Goal: Task Accomplishment & Management: Manage account settings

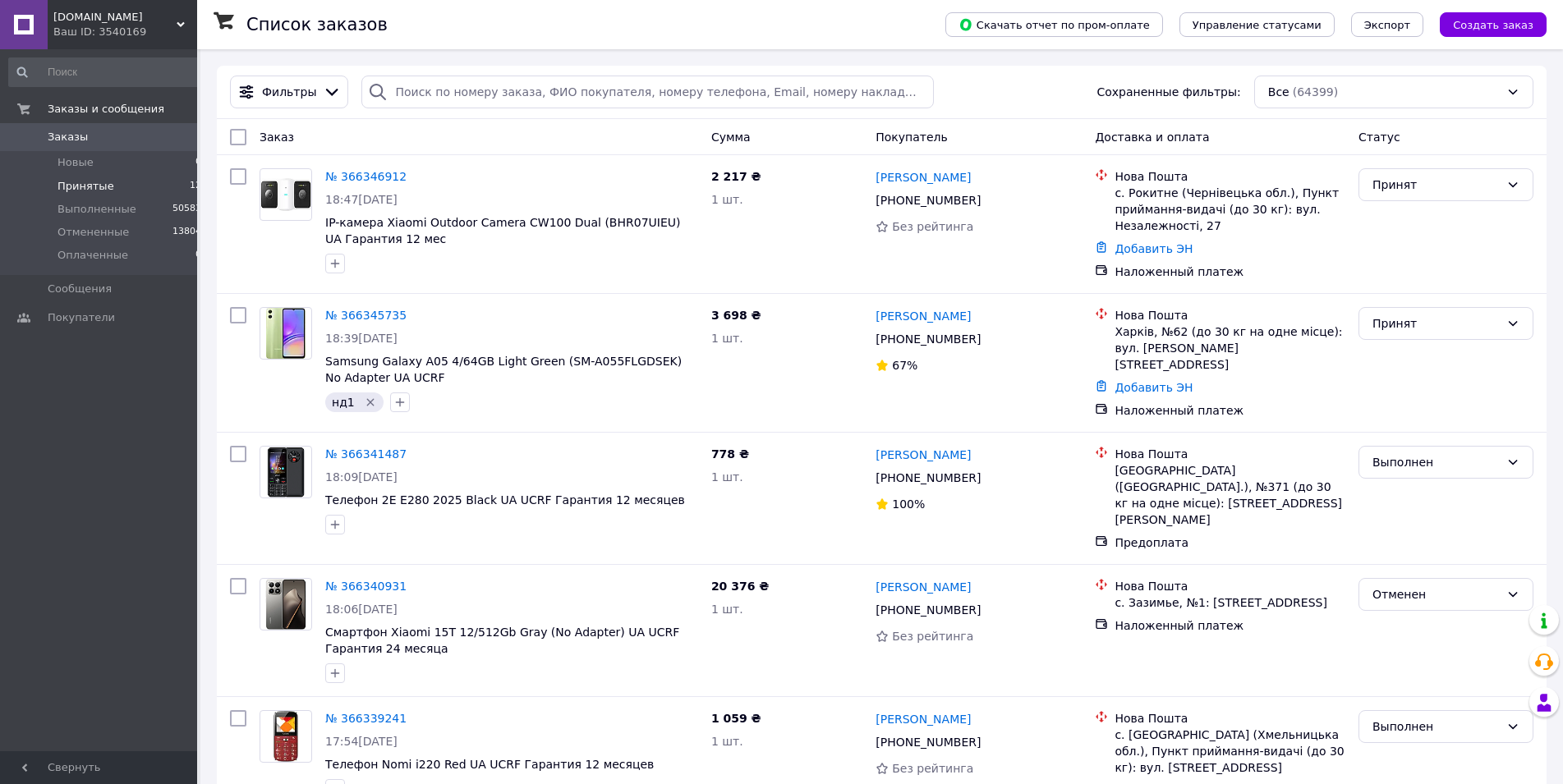
click at [154, 187] on li "Принятые 12" at bounding box center [105, 187] width 211 height 23
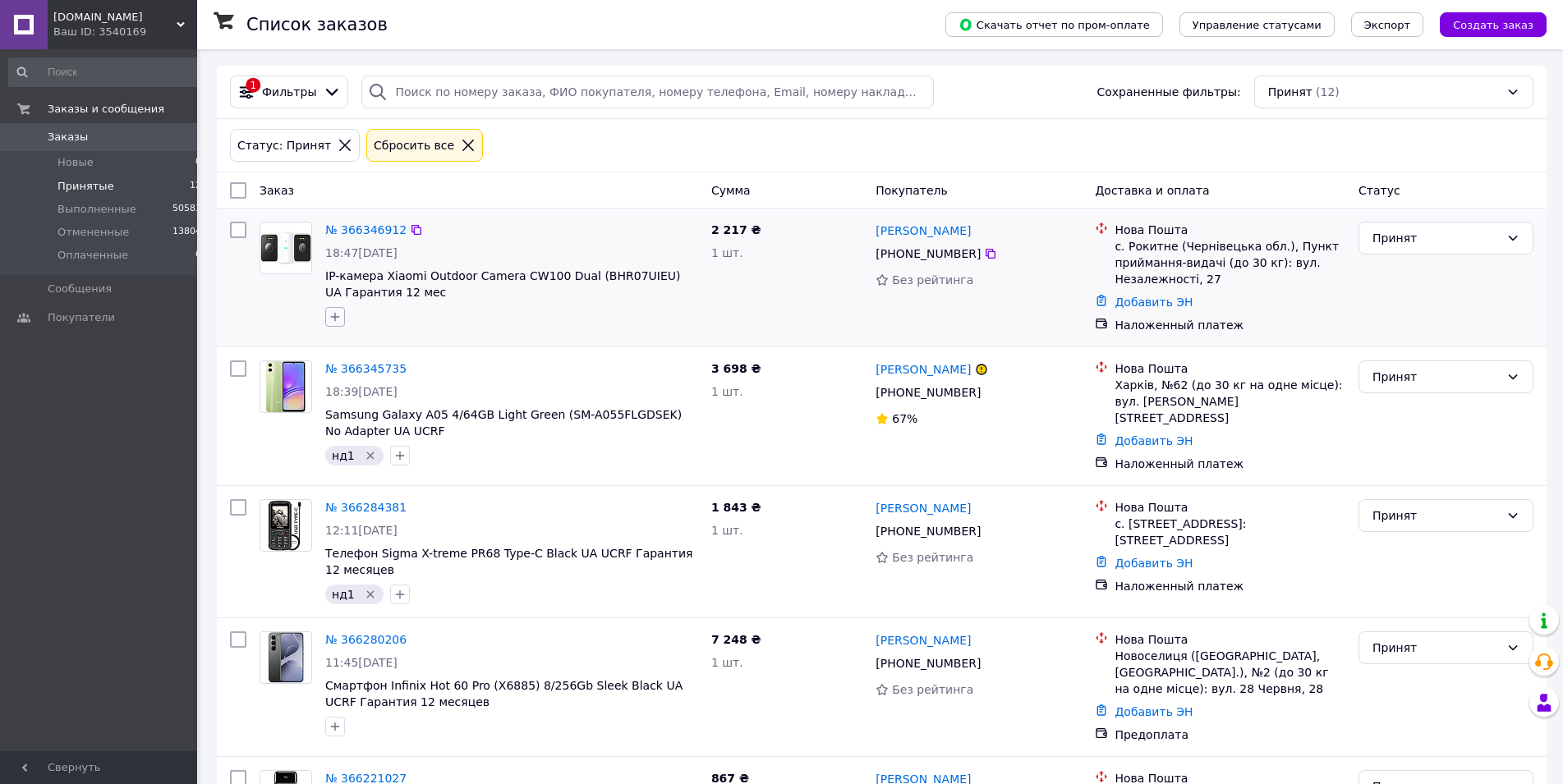
click at [338, 320] on icon "button" at bounding box center [335, 317] width 14 height 14
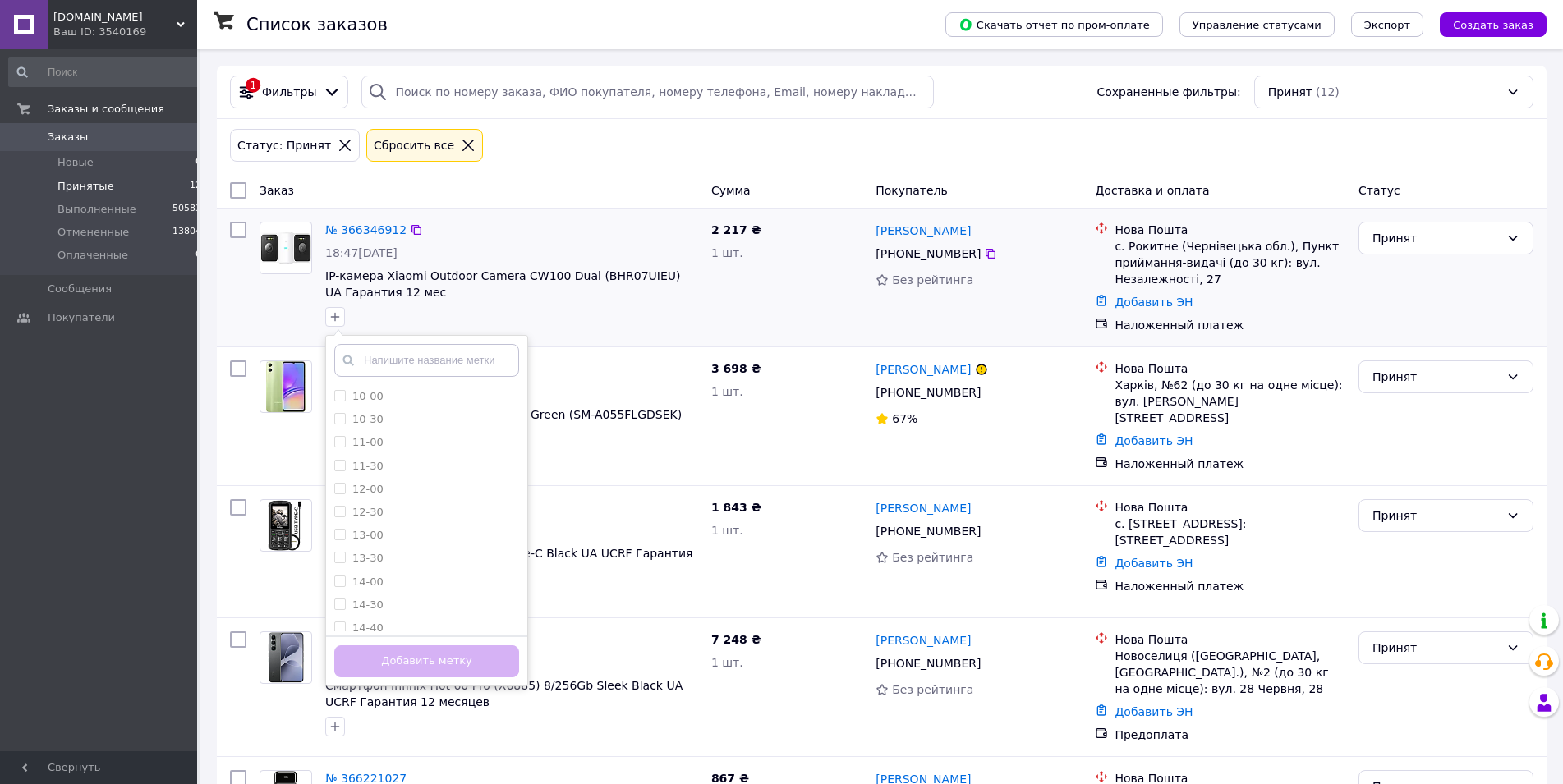
click at [383, 361] on input "text" at bounding box center [426, 360] width 185 height 32
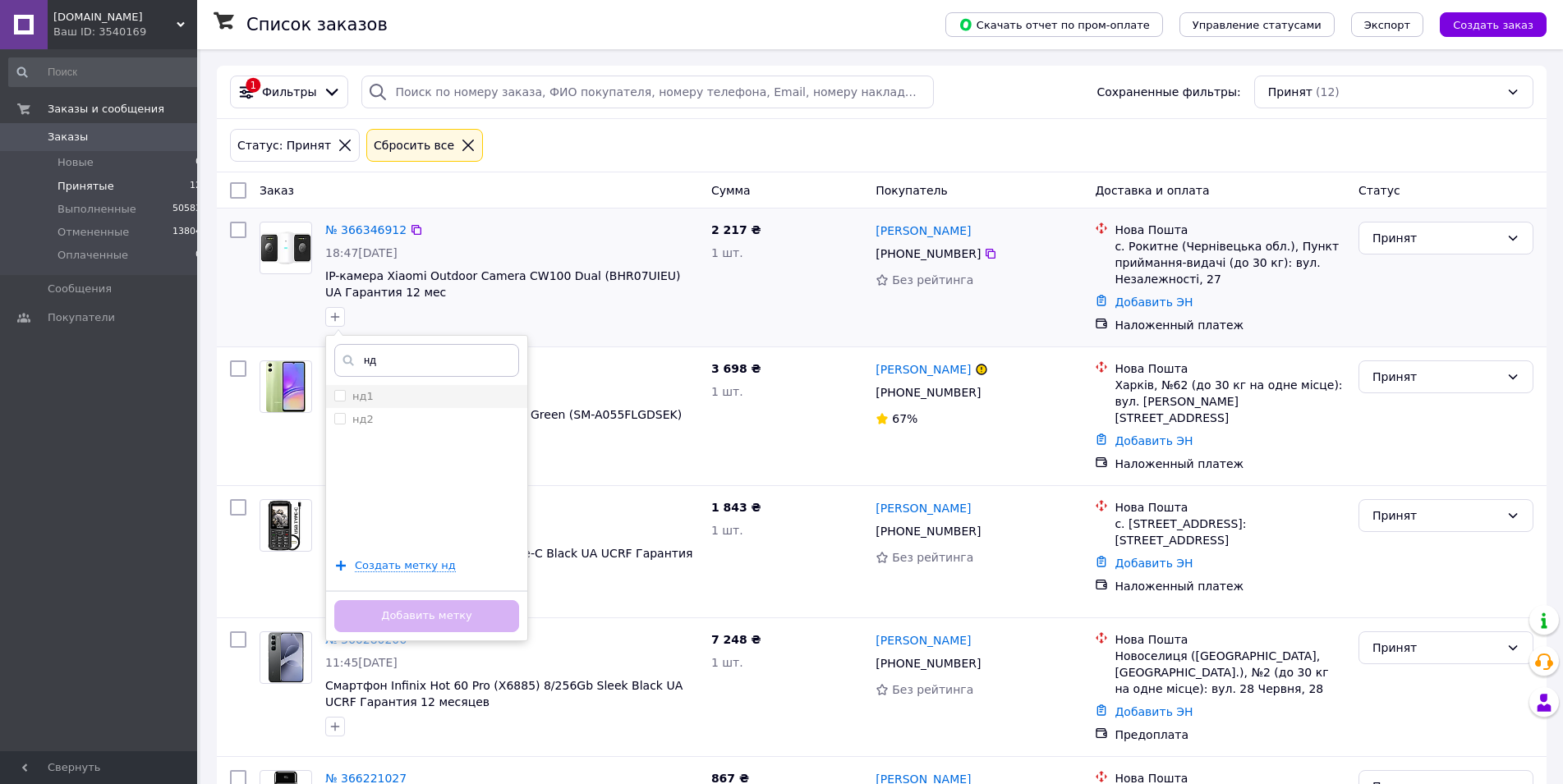
type input "нд"
drag, startPoint x: 421, startPoint y: 391, endPoint x: 425, endPoint y: 398, distance: 8.1
click at [421, 393] on div "нд1" at bounding box center [426, 397] width 185 height 14
checkbox input "true"
click at [444, 623] on button "Добавить метку" at bounding box center [426, 616] width 185 height 32
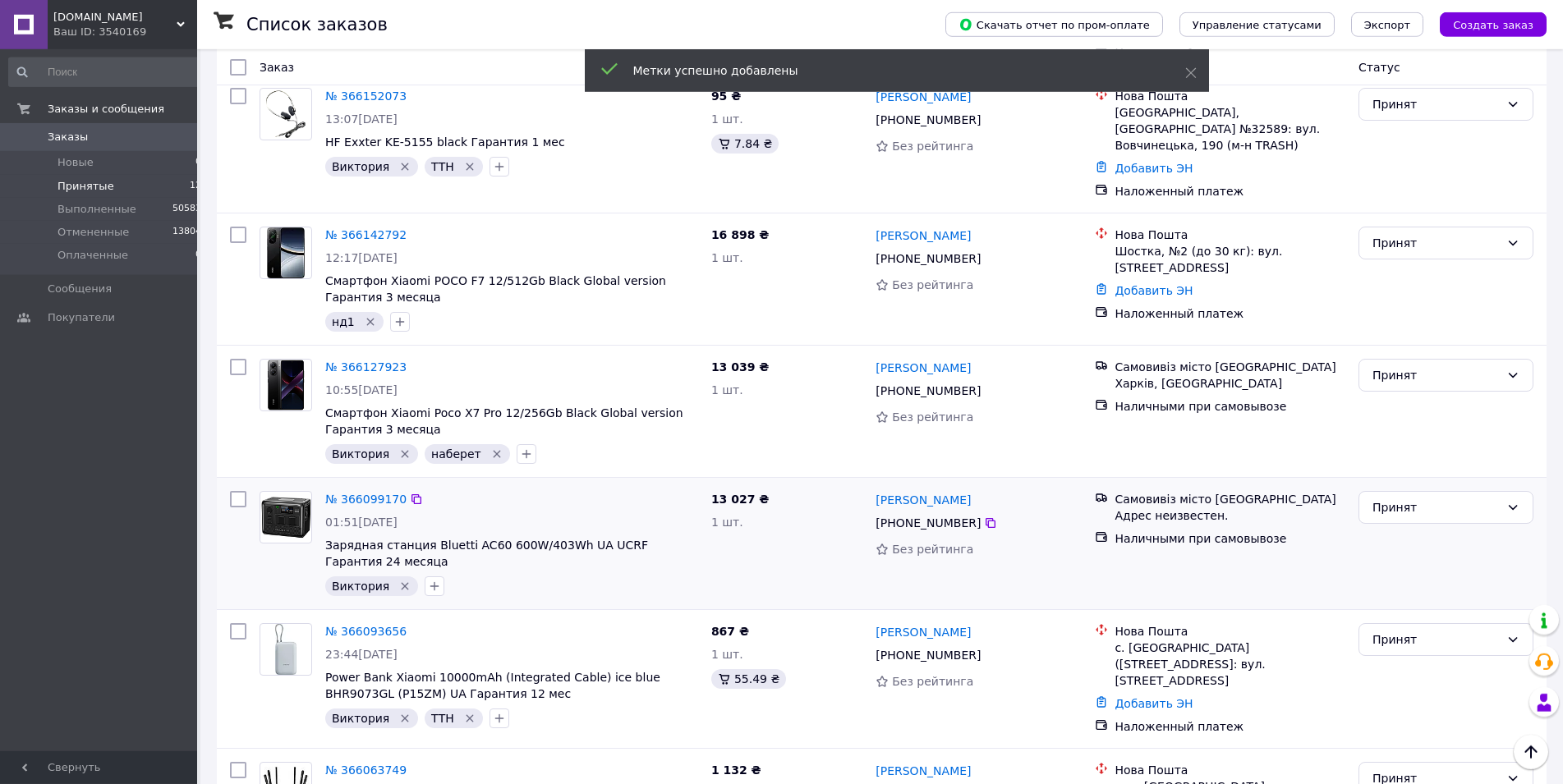
scroll to position [1034, 0]
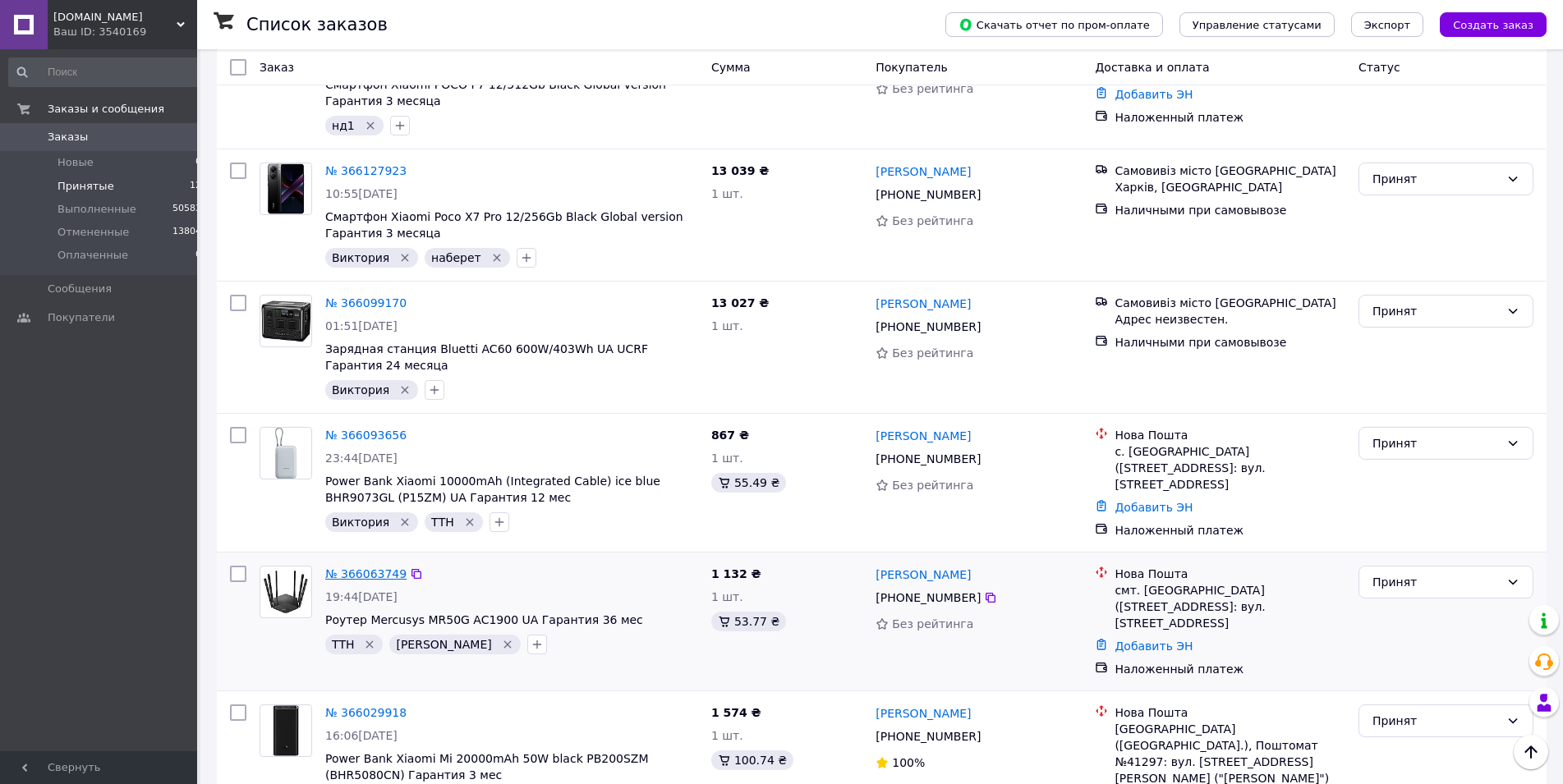
click at [359, 568] on link "№ 366063749" at bounding box center [366, 574] width 81 height 14
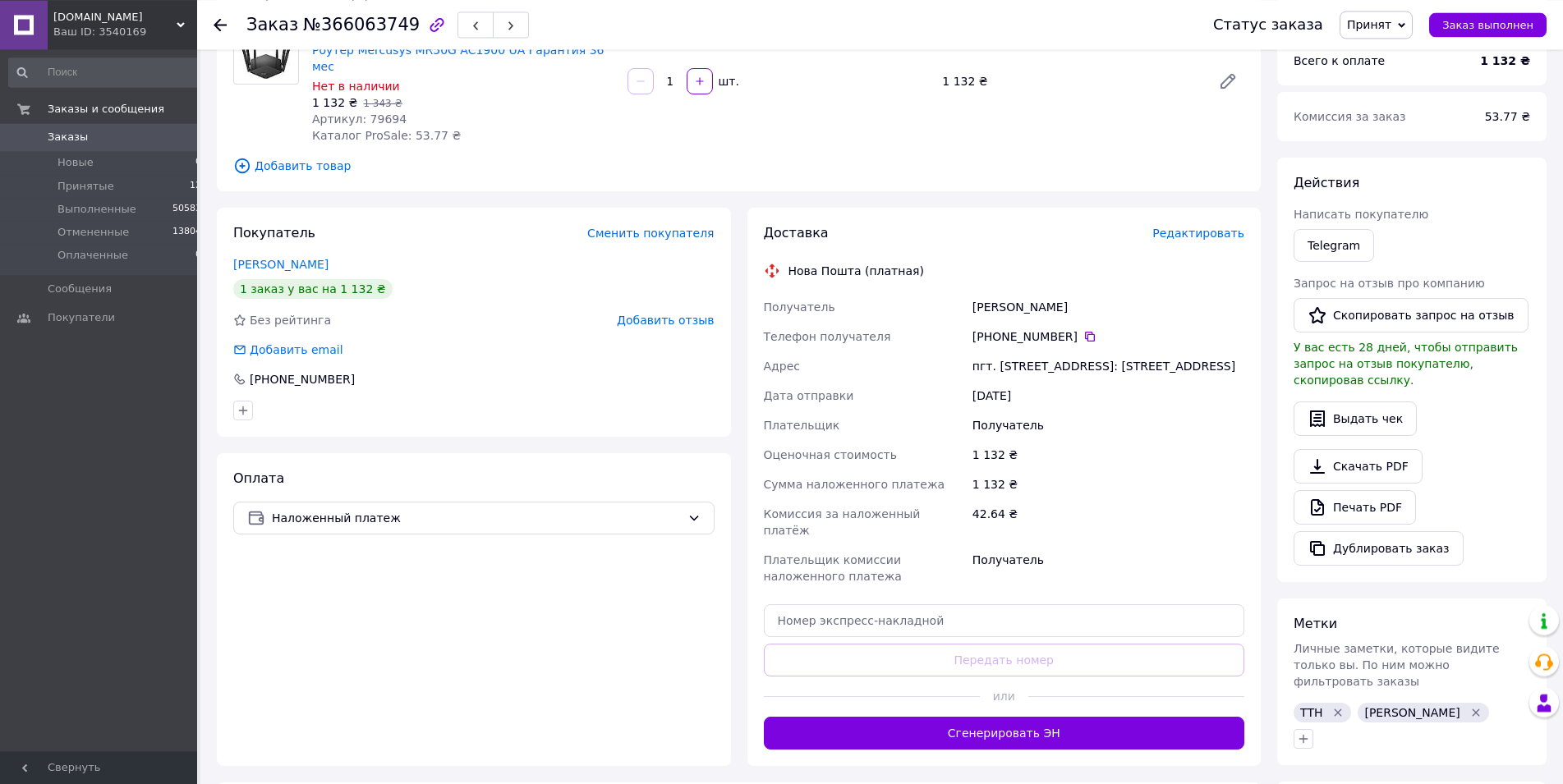
scroll to position [168, 0]
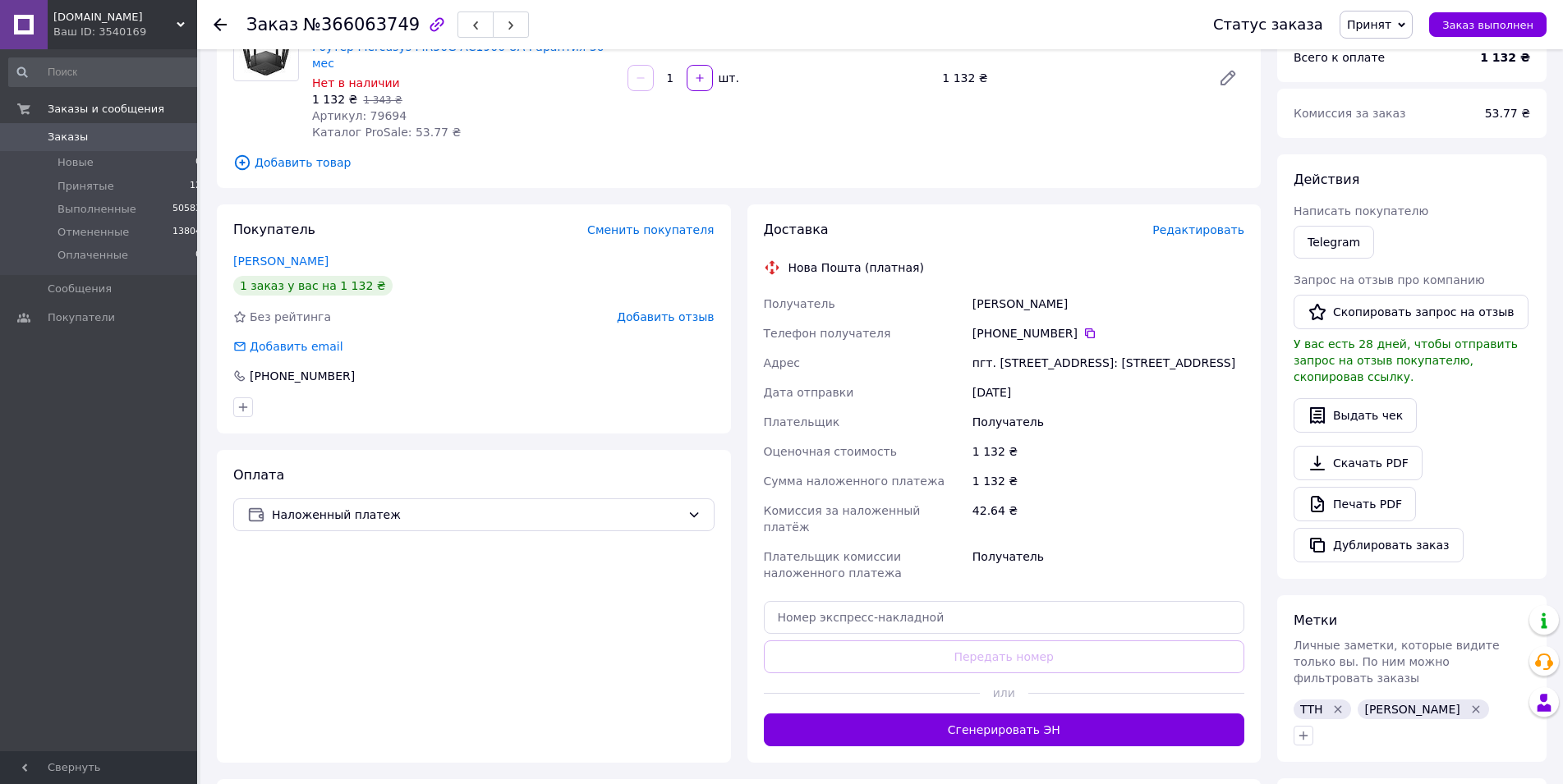
click at [940, 619] on div "Доставка Редактировать Нова Пошта (платная) Получатель [PERSON_NAME] Телефон по…" at bounding box center [1005, 483] width 481 height 525
click at [955, 641] on div "Доставка Редактировать Нова Пошта (платная) Получатель [PERSON_NAME] Телефон по…" at bounding box center [1005, 483] width 481 height 525
drag, startPoint x: 965, startPoint y: 601, endPoint x: 970, endPoint y: 634, distance: 33.4
click at [965, 601] on input "text" at bounding box center [1005, 617] width 481 height 32
paste input "20451268450902"
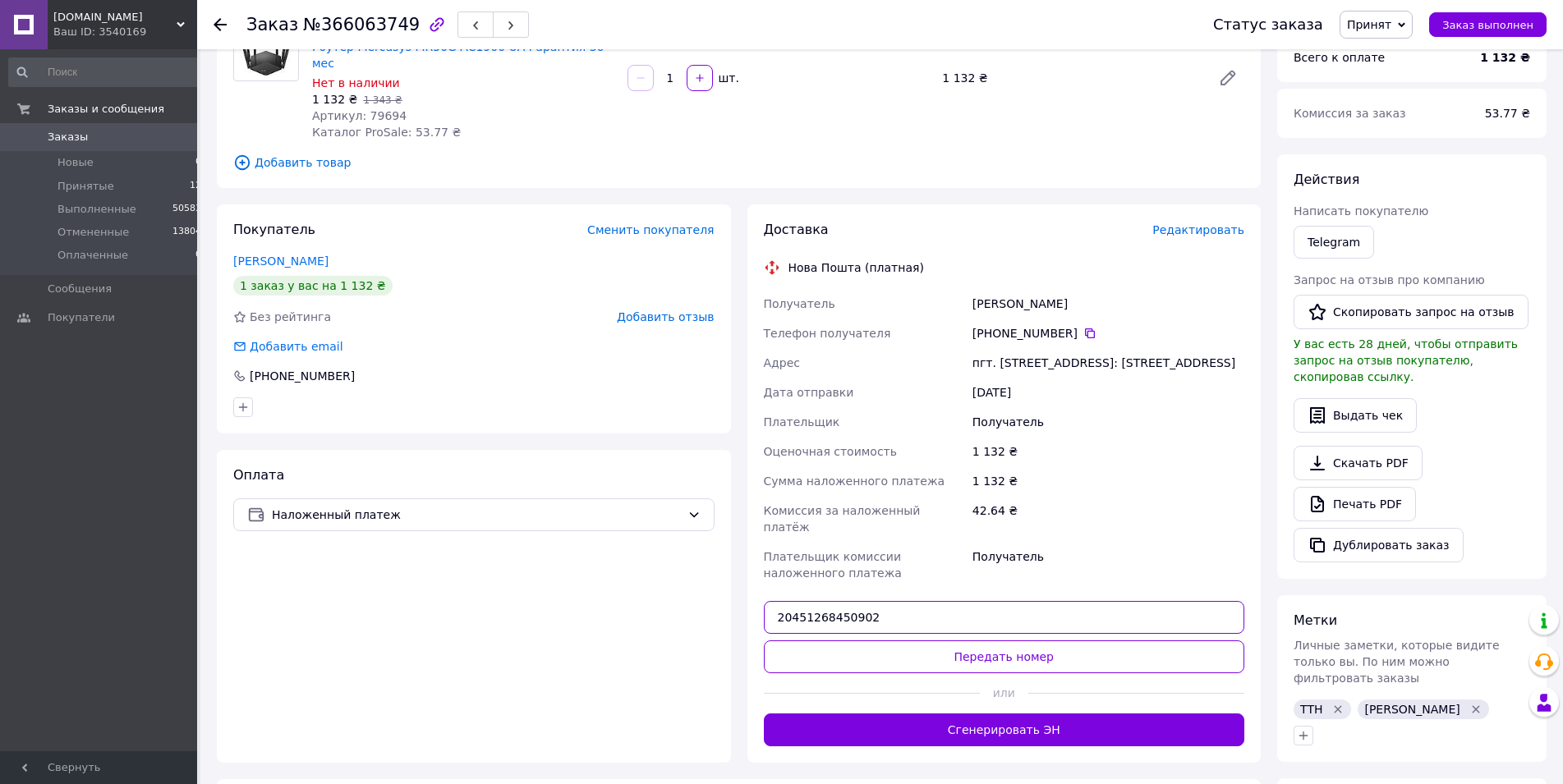
type input "20451268450902"
click at [971, 641] on button "Передать номер" at bounding box center [1005, 657] width 481 height 32
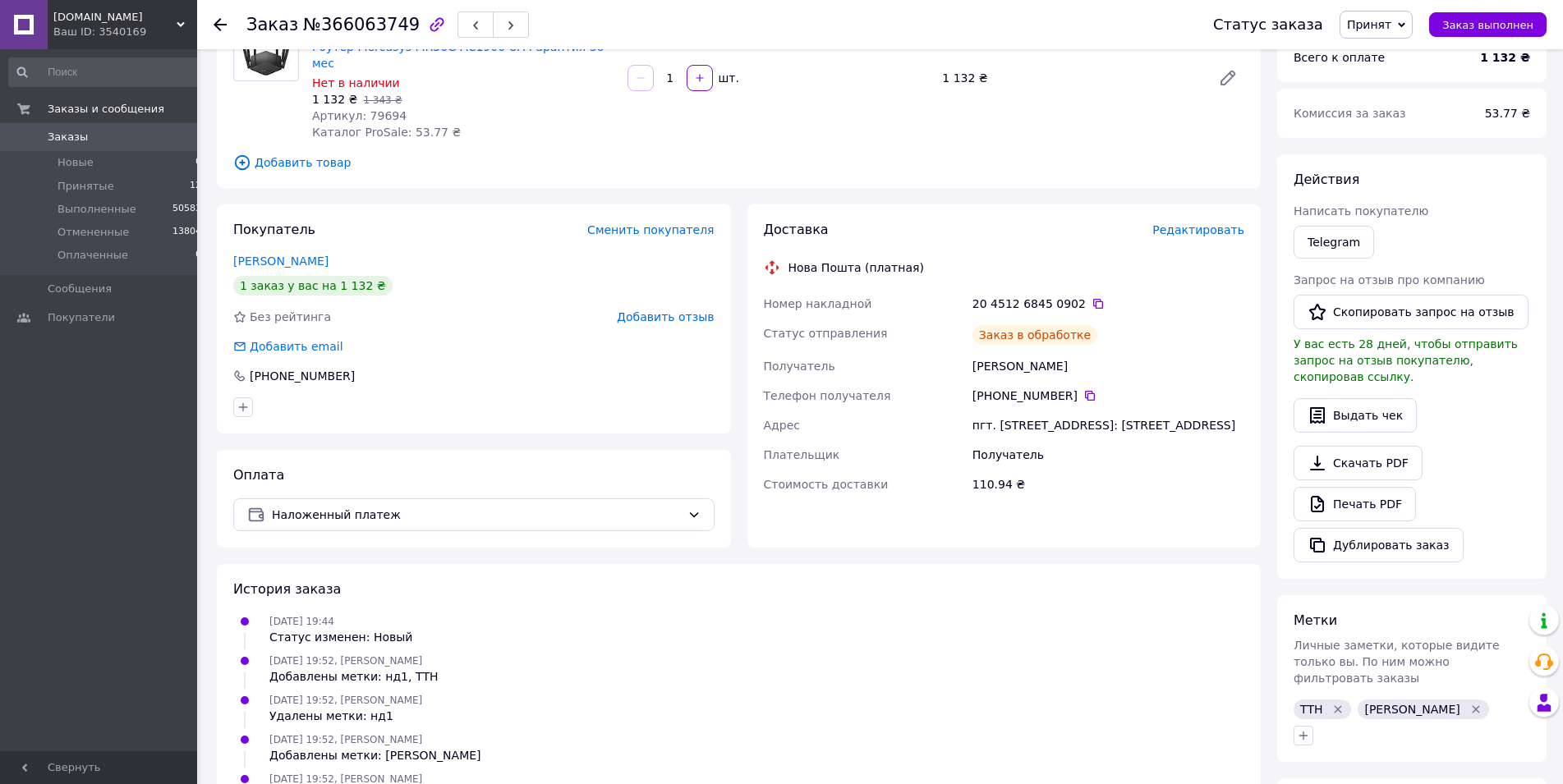
click at [1512, 32] on button "Заказ выполнен" at bounding box center [1488, 24] width 117 height 24
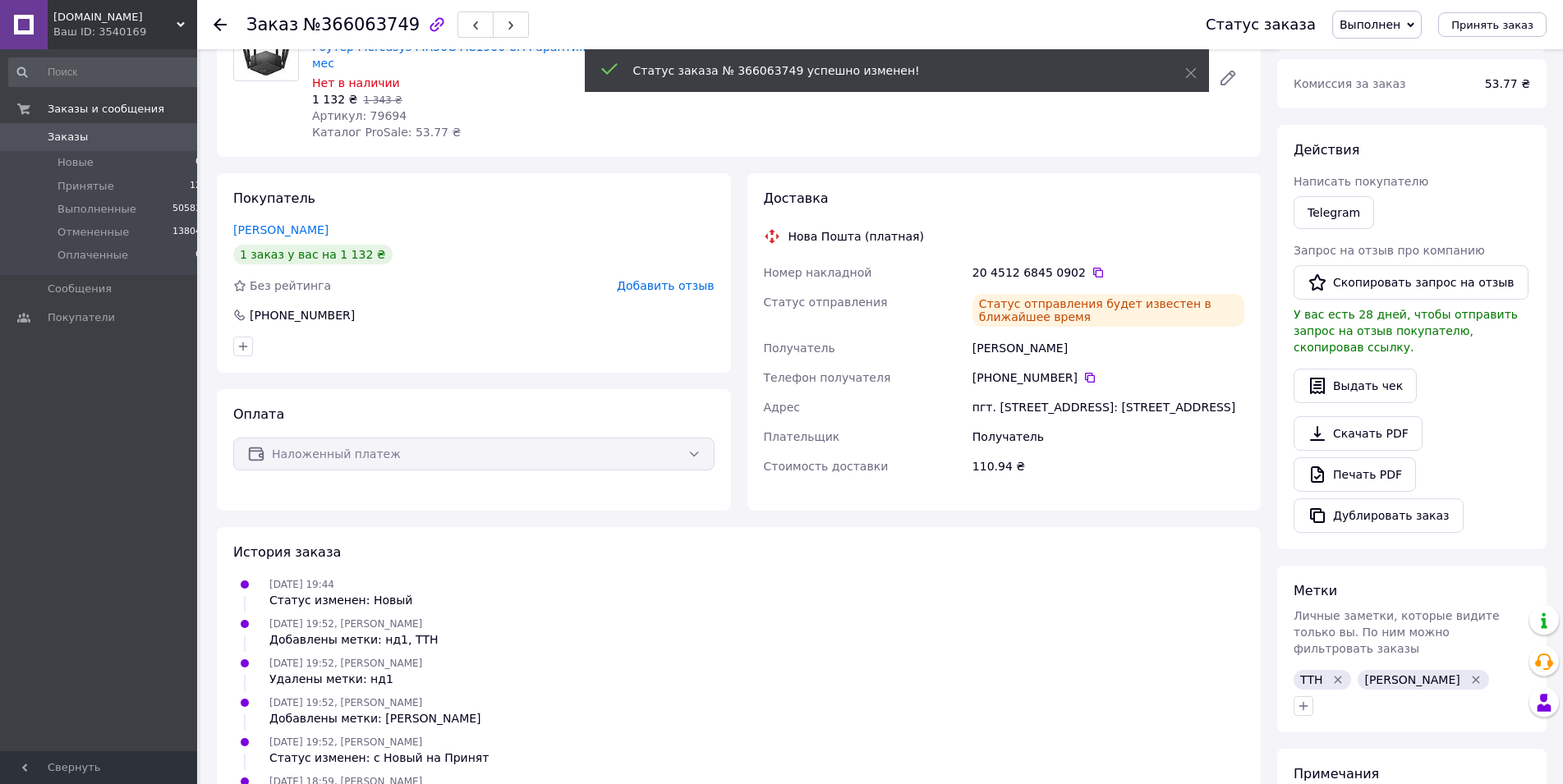
click at [224, 21] on icon at bounding box center [220, 24] width 14 height 14
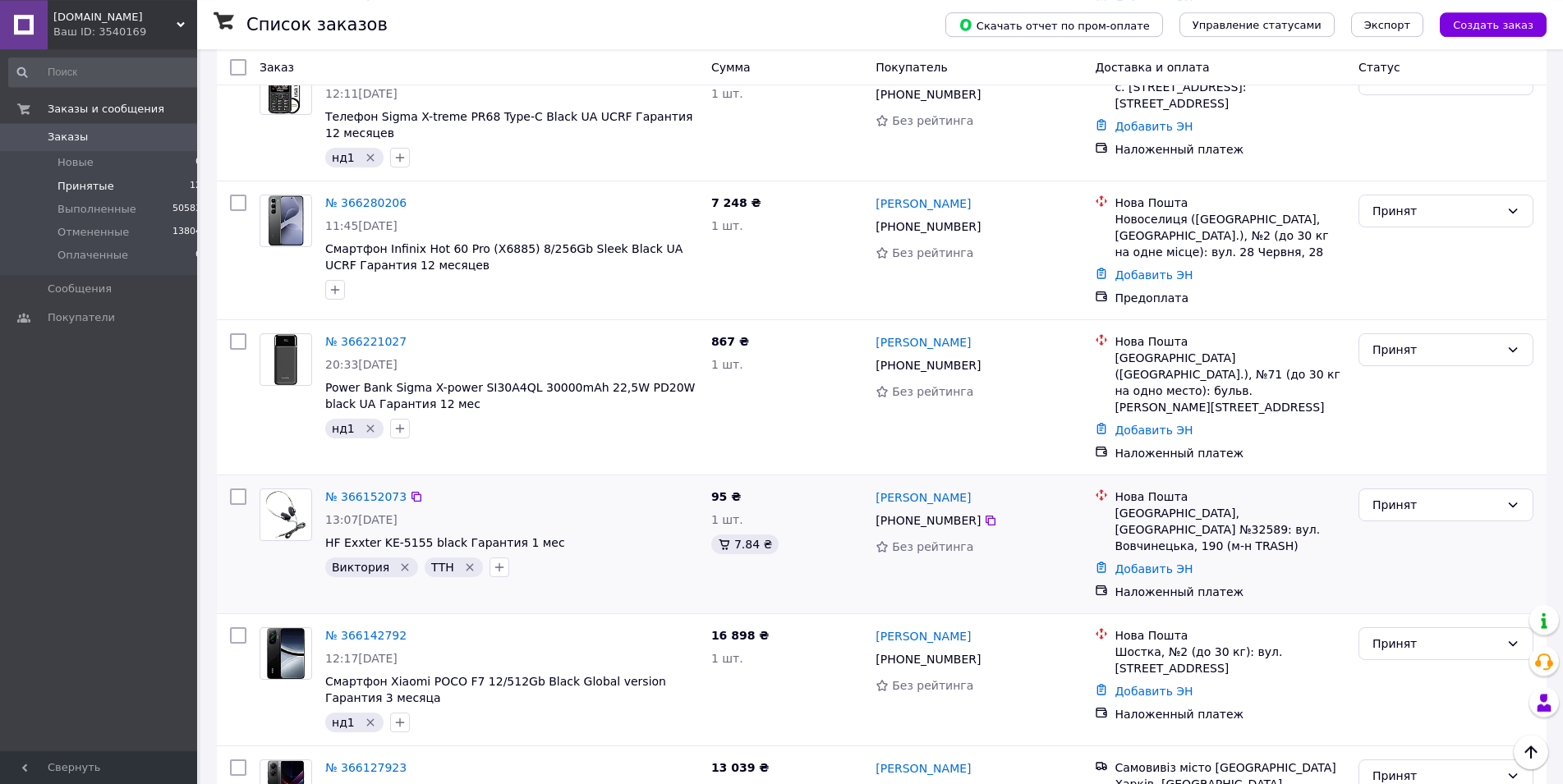
scroll to position [400, 0]
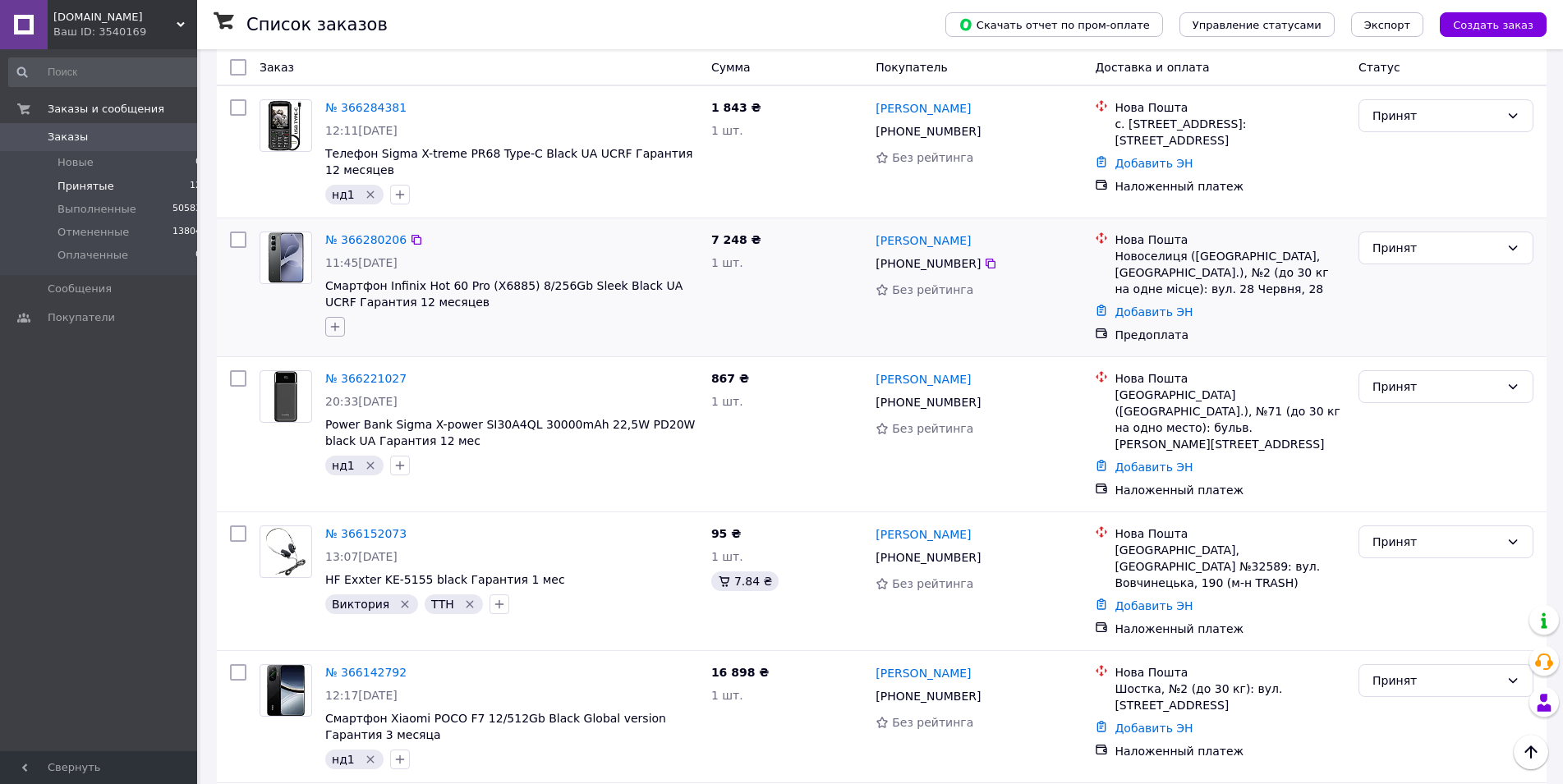
click at [335, 323] on icon "button" at bounding box center [335, 327] width 9 height 9
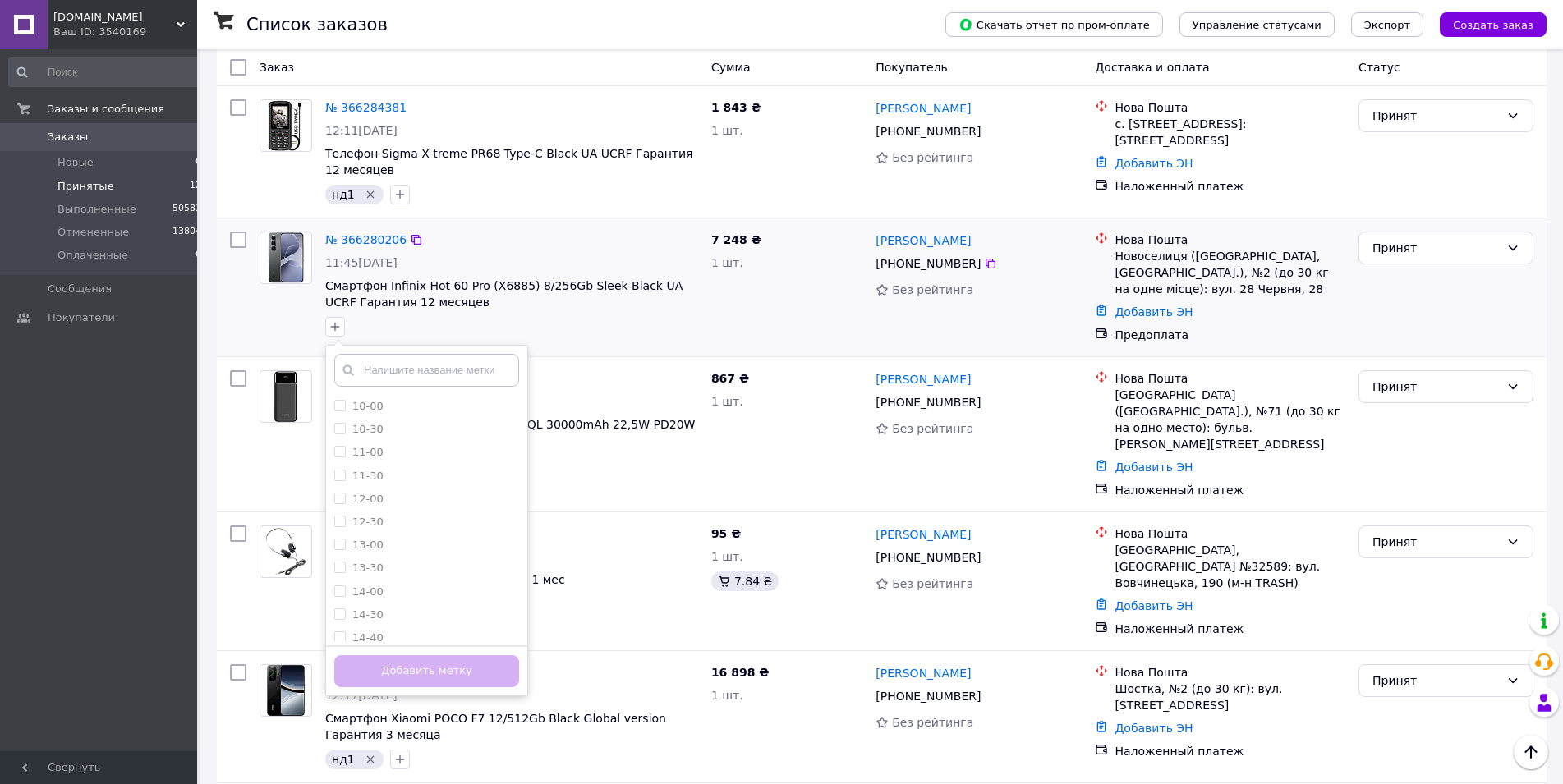
click at [396, 354] on input "text" at bounding box center [426, 370] width 185 height 32
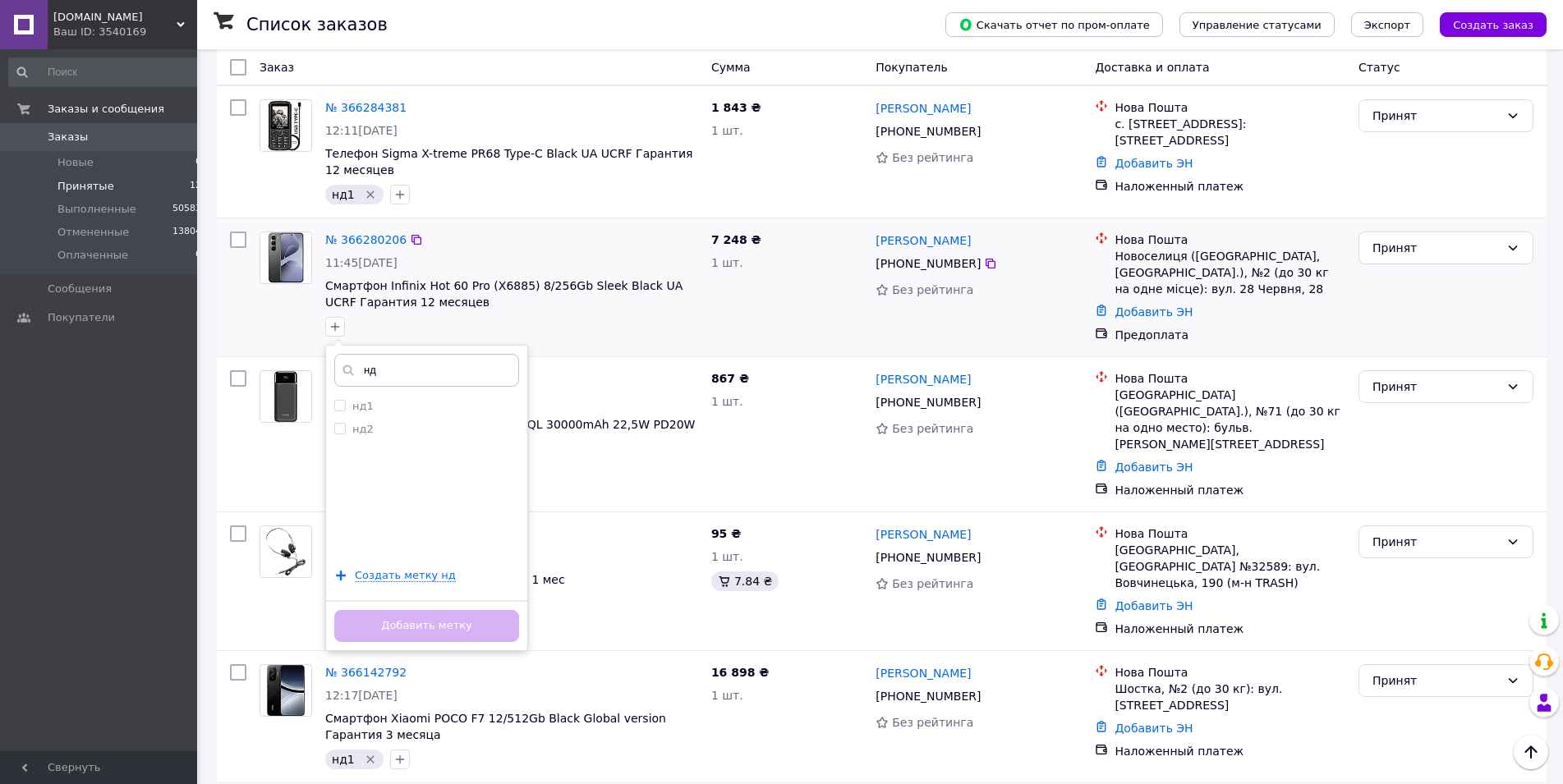
type input "нд"
click at [415, 383] on div "нд нд1 нд2 Создать метку нд Добавить метку" at bounding box center [426, 498] width 203 height 306
click at [427, 616] on div "Добавить метку" at bounding box center [426, 625] width 201 height 50
click at [368, 418] on li "нд2" at bounding box center [426, 430] width 201 height 23
click at [376, 422] on div "нд2" at bounding box center [426, 429] width 185 height 14
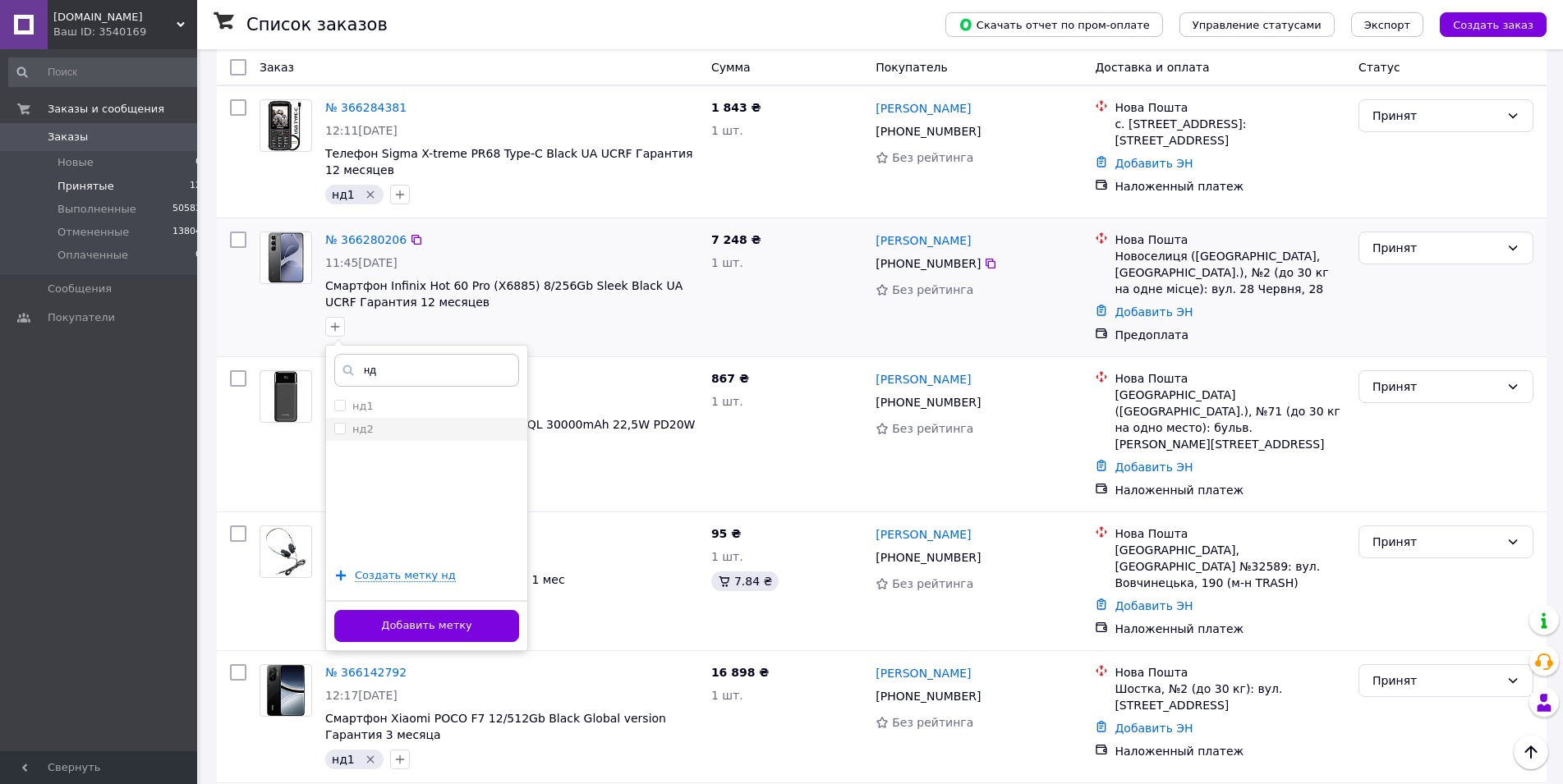
checkbox input "false"
click at [377, 406] on div "нд1" at bounding box center [426, 406] width 185 height 14
checkbox input "true"
click at [426, 619] on button "Добавить метку" at bounding box center [426, 626] width 185 height 32
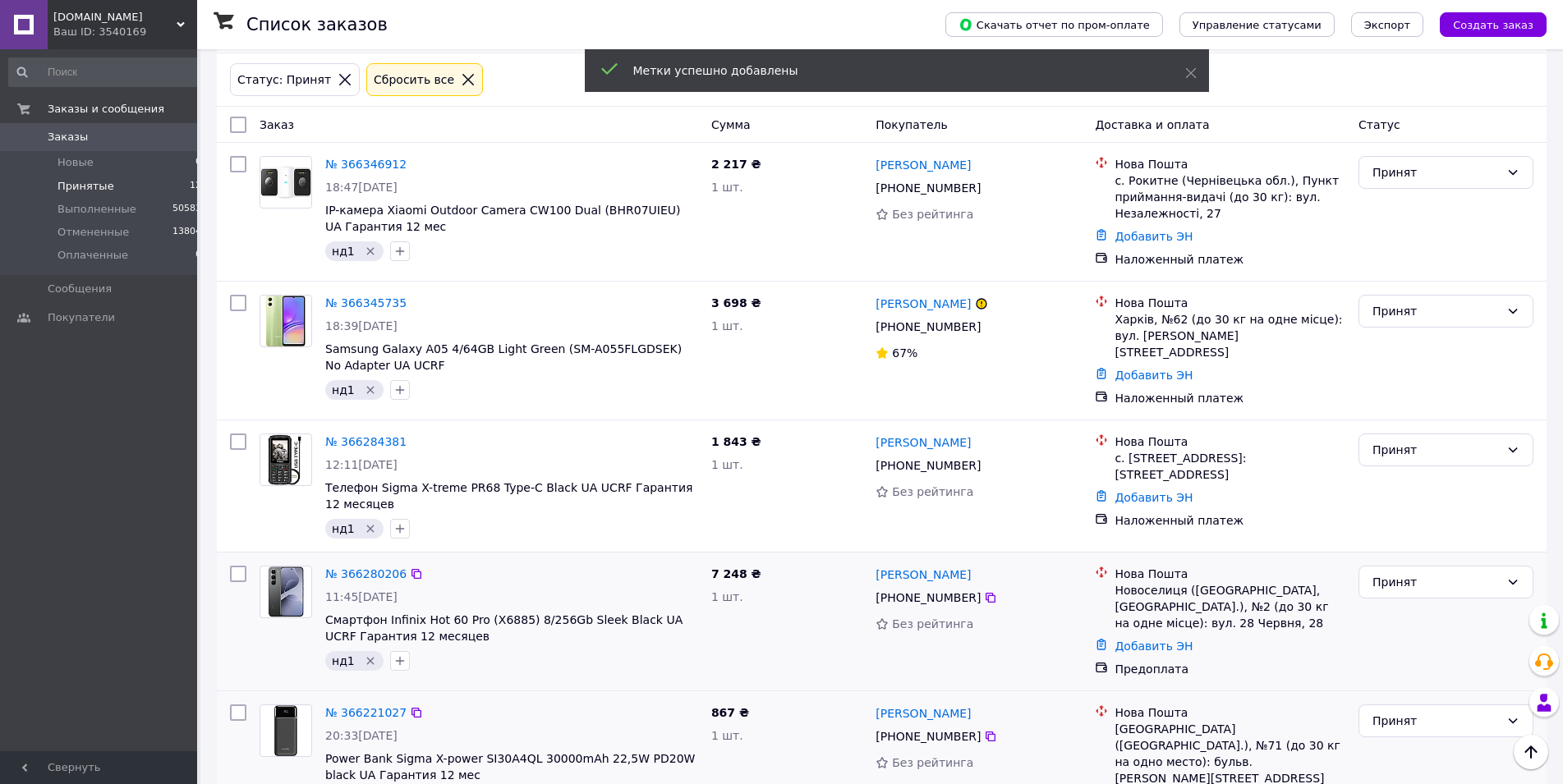
scroll to position [65, 0]
click at [148, 171] on li "Новые 0" at bounding box center [105, 163] width 211 height 23
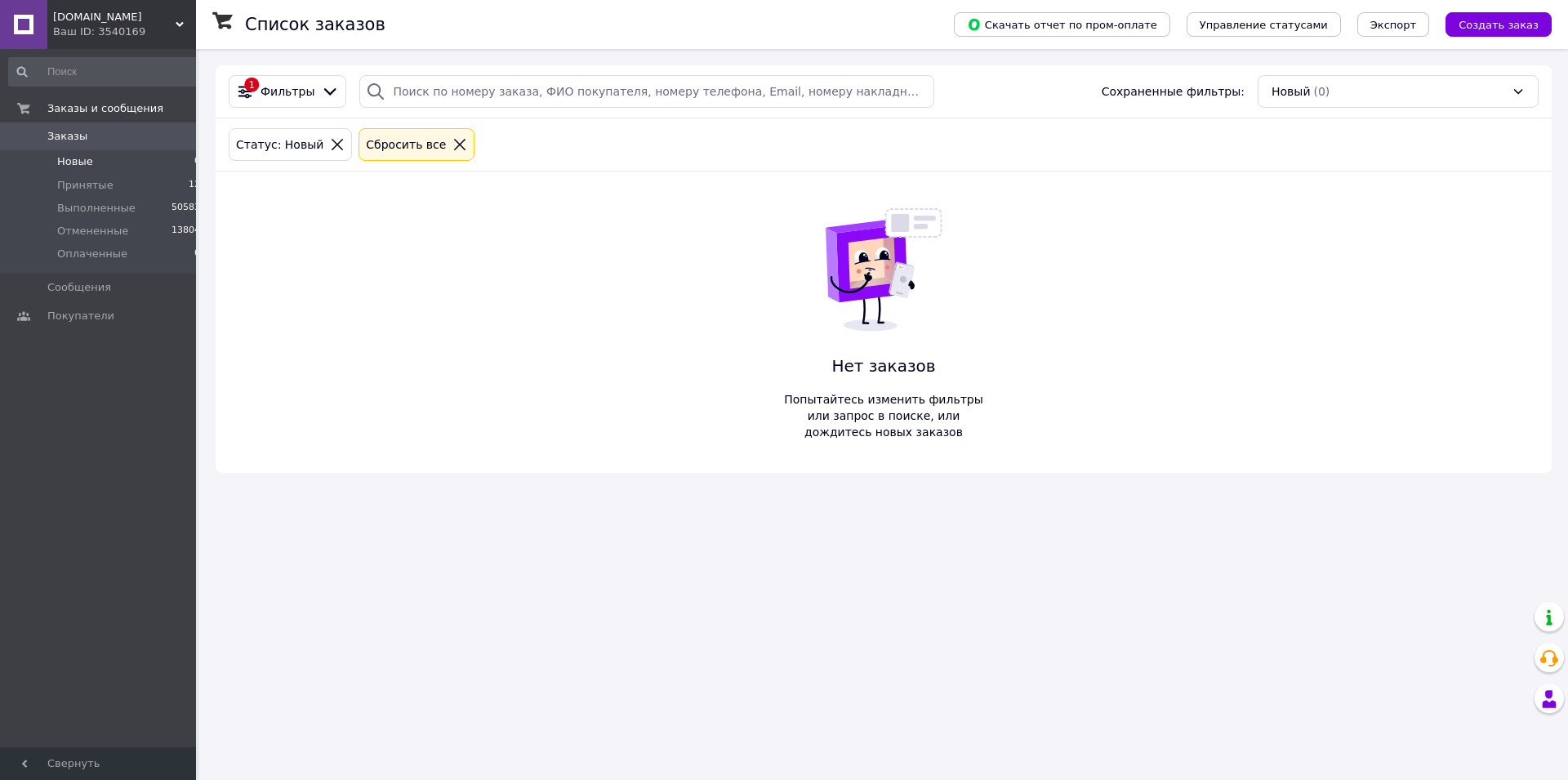
click at [116, 159] on li "Новые 0" at bounding box center [105, 162] width 210 height 23
click at [449, 148] on div at bounding box center [460, 144] width 22 height 14
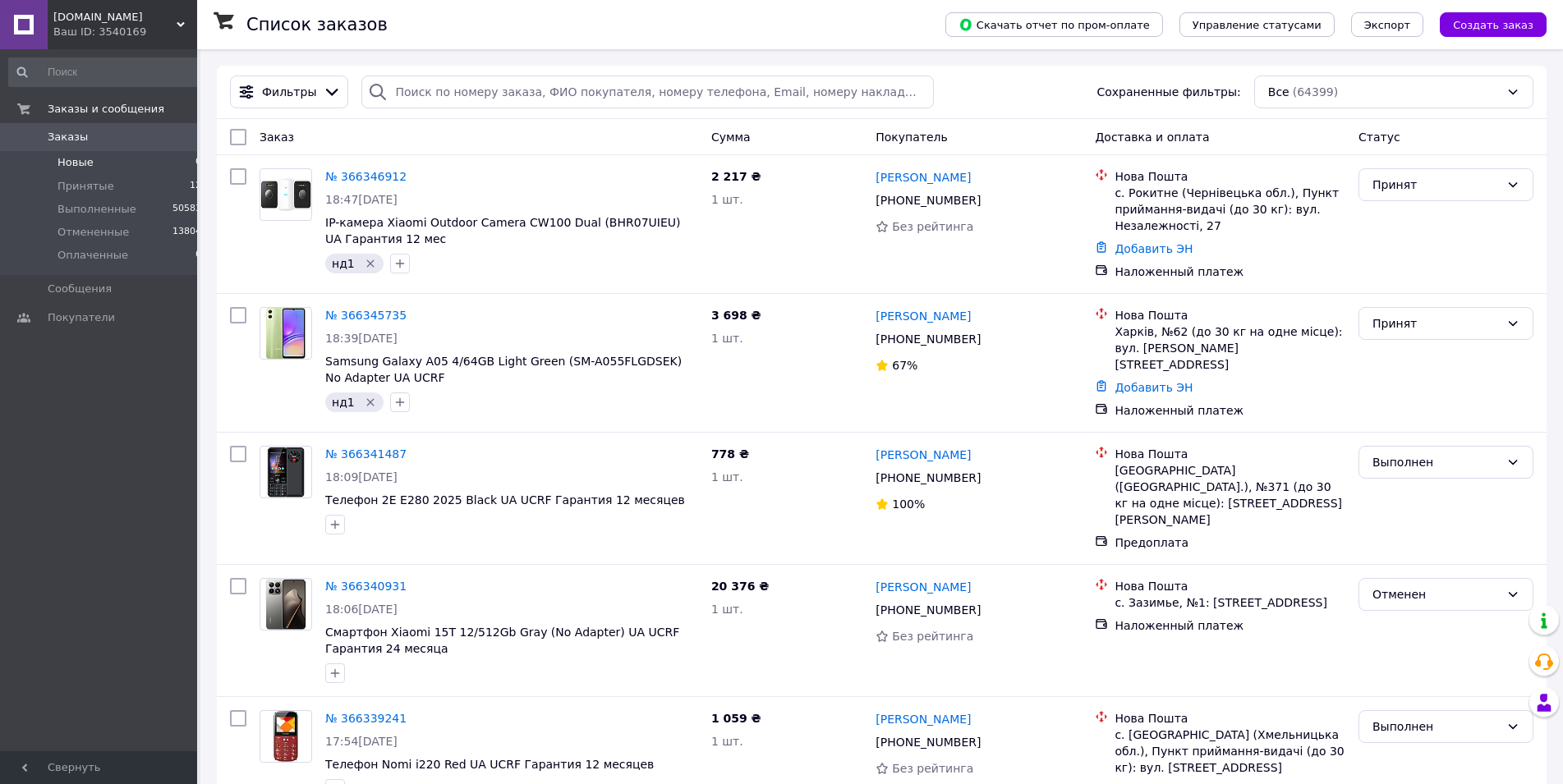
click at [123, 163] on li "Новые 0" at bounding box center [105, 163] width 211 height 23
